Goal: Find specific page/section: Find specific page/section

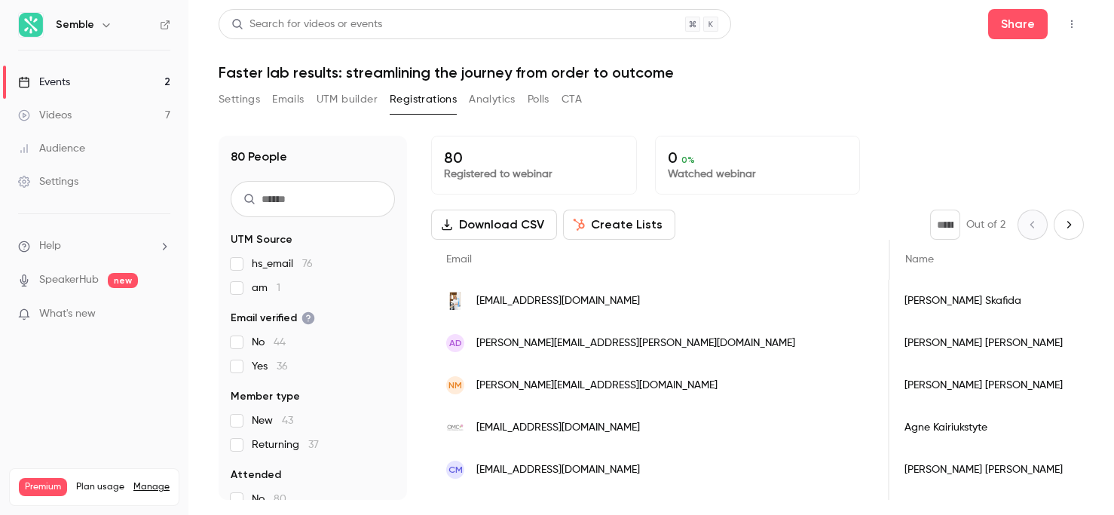
scroll to position [0, 765]
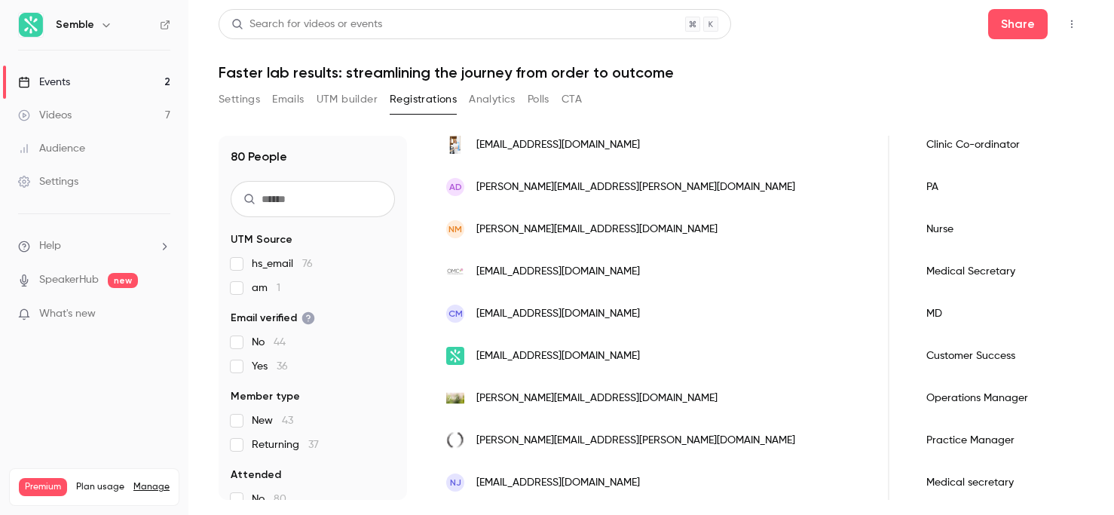
click at [1073, 21] on icon "button" at bounding box center [1072, 24] width 12 height 11
click at [996, 99] on div "Enter Studio" at bounding box center [1013, 101] width 119 height 15
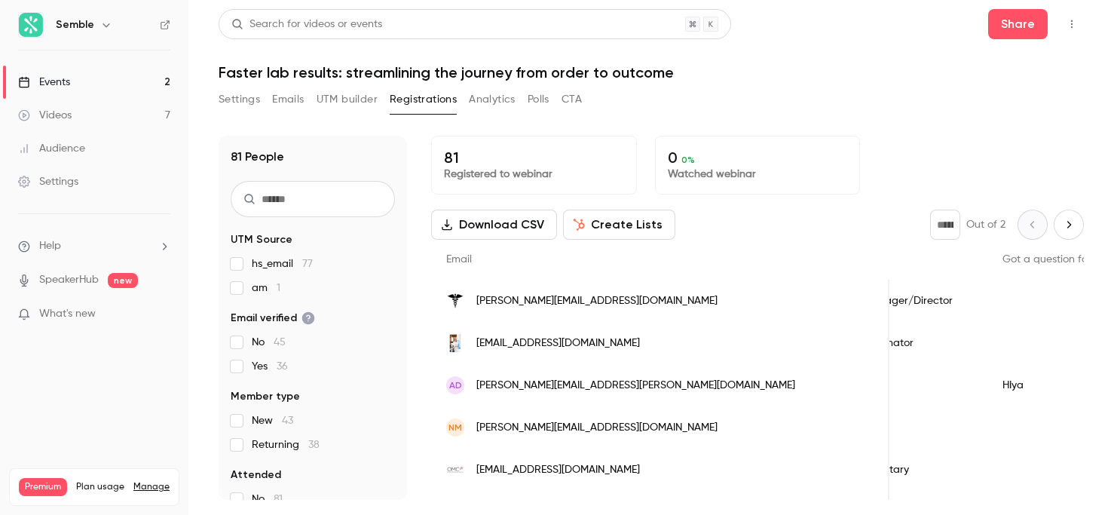
click at [1074, 26] on icon "button" at bounding box center [1072, 24] width 12 height 11
click at [1010, 101] on div "Enter Studio" at bounding box center [1013, 101] width 119 height 15
click at [290, 95] on button "Emails" at bounding box center [288, 99] width 32 height 24
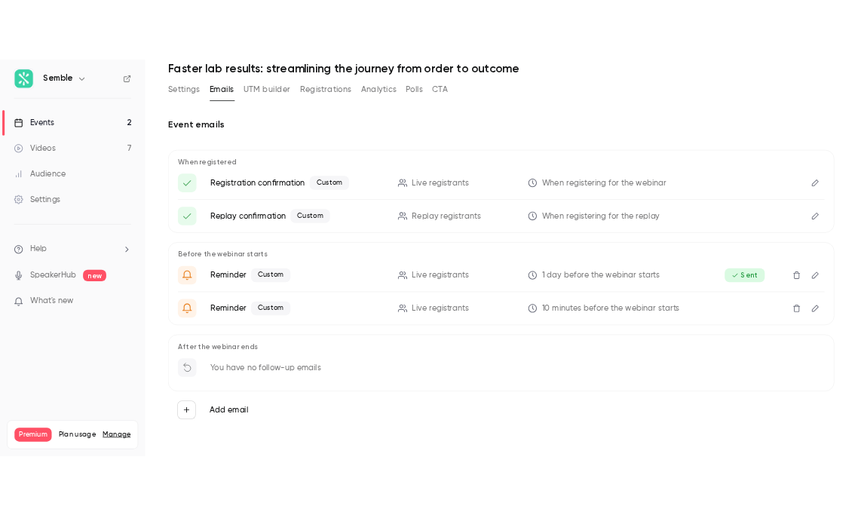
scroll to position [64, 0]
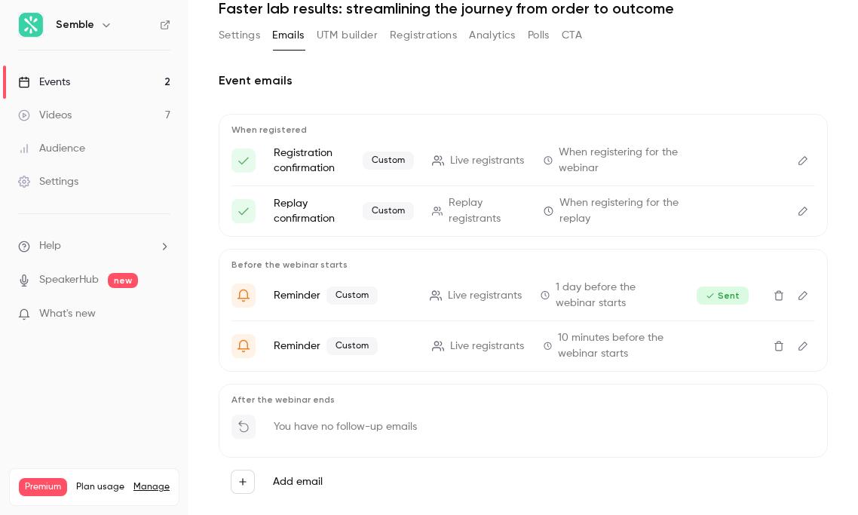
click at [421, 41] on button "Registrations" at bounding box center [423, 35] width 67 height 24
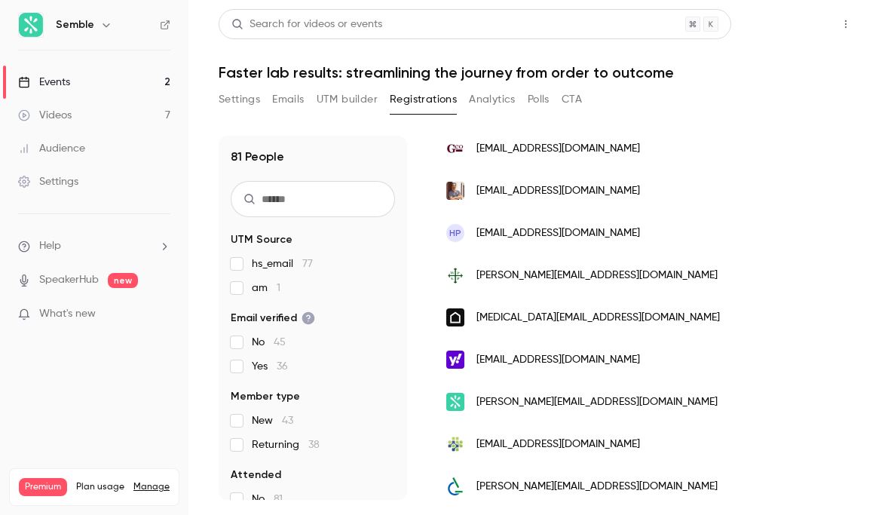
scroll to position [1365, 0]
